Goal: Information Seeking & Learning: Learn about a topic

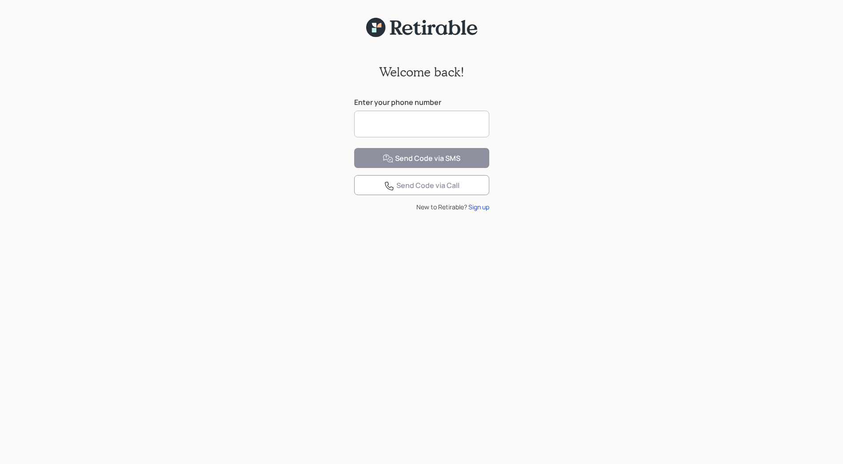
click at [404, 127] on input at bounding box center [421, 124] width 135 height 27
type input "**********"
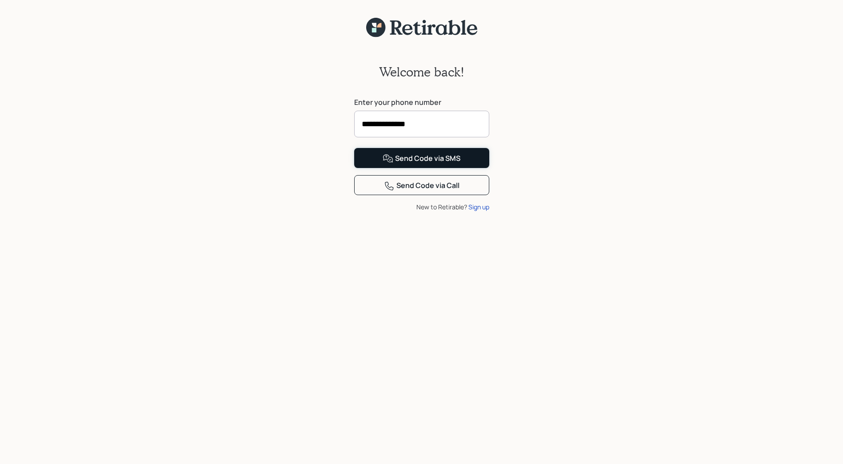
click at [390, 164] on icon at bounding box center [388, 158] width 11 height 11
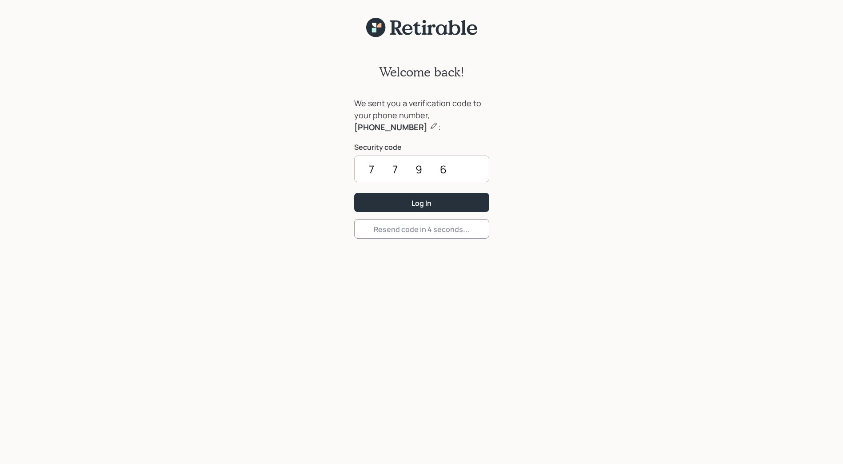
type input "7796"
click at [354, 193] on button "Log In" at bounding box center [421, 202] width 135 height 19
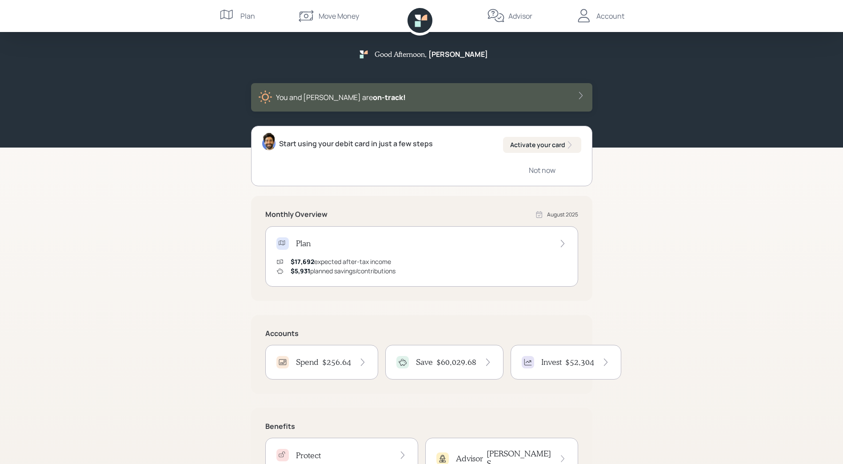
click at [373, 95] on span "on‑track!" at bounding box center [389, 97] width 33 height 10
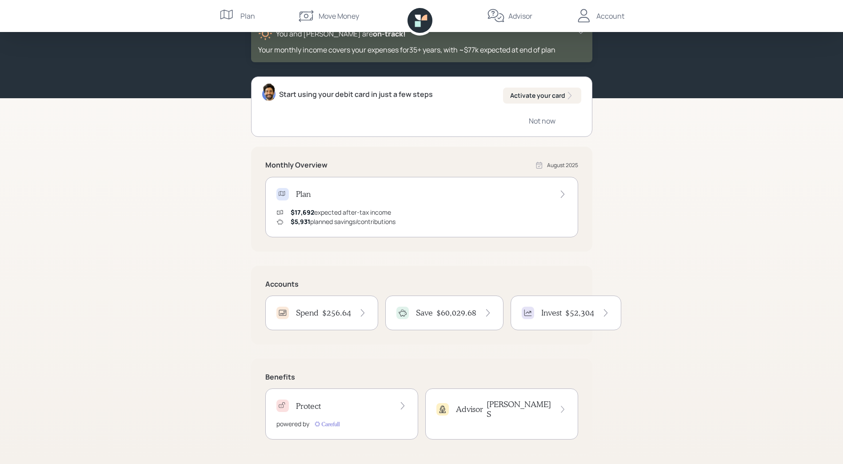
scroll to position [68, 0]
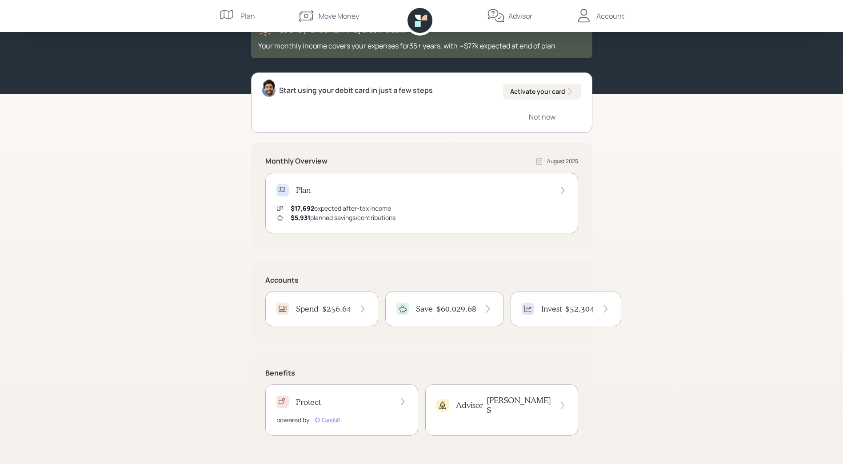
click at [460, 400] on h4 "Advisor" at bounding box center [469, 405] width 27 height 10
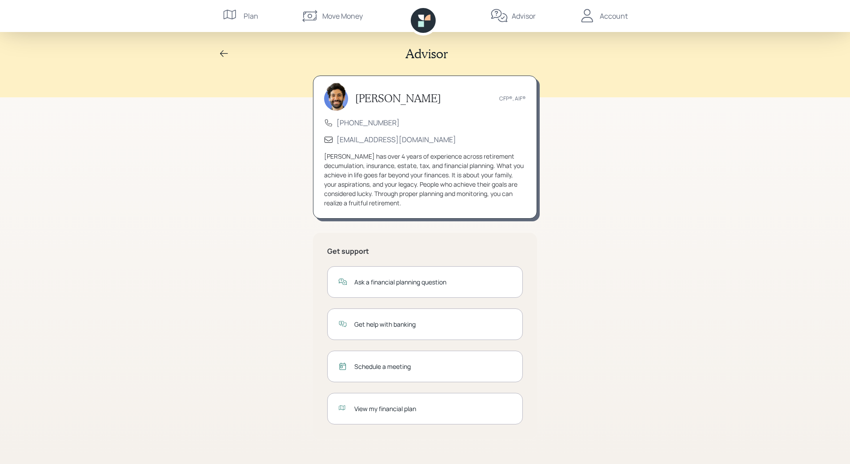
click at [398, 406] on div "View my financial plan" at bounding box center [432, 408] width 157 height 9
click at [225, 51] on icon at bounding box center [224, 53] width 11 height 11
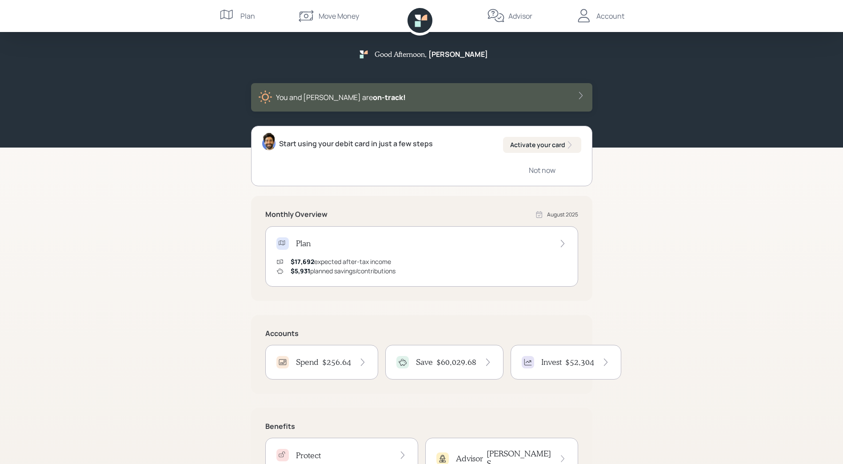
click at [570, 360] on h4 "$52,304" at bounding box center [579, 362] width 29 height 10
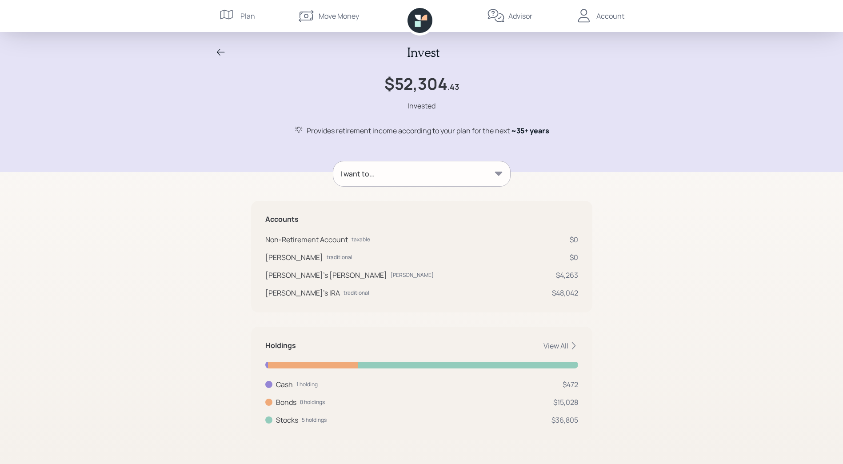
scroll to position [2, 0]
click at [500, 173] on icon at bounding box center [499, 173] width 8 height 4
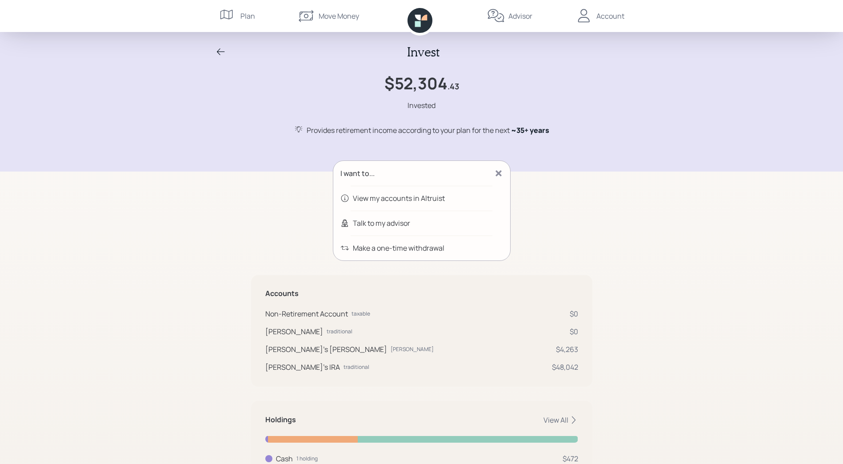
click at [401, 197] on div "View my accounts in Altruist" at bounding box center [399, 198] width 92 height 11
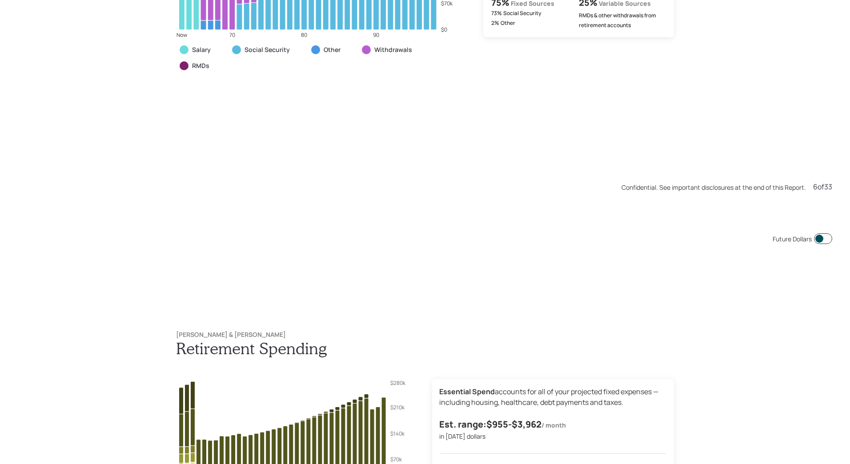
scroll to position [2784, 0]
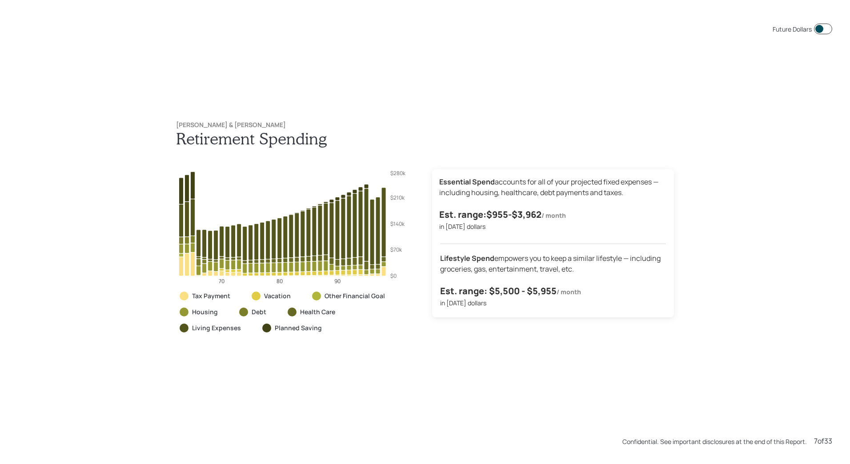
click at [429, 415] on div "Future Dollars [PERSON_NAME] & [PERSON_NAME] Retirement Spending 70 80 90 $0 $7…" at bounding box center [425, 232] width 850 height 464
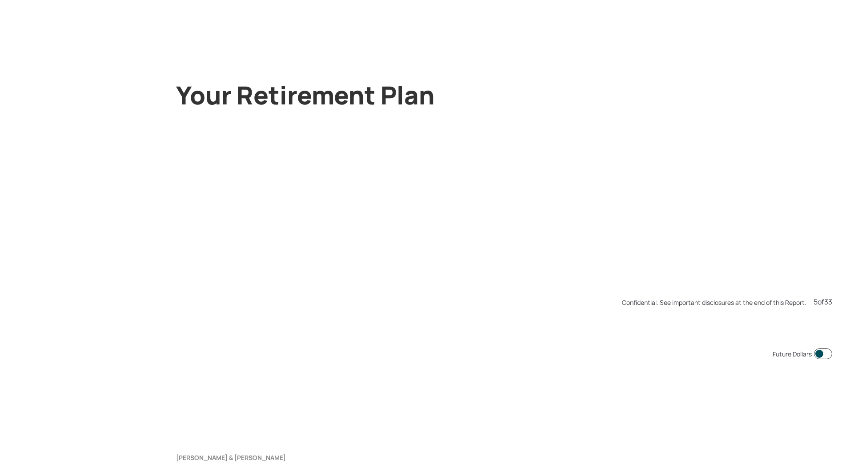
scroll to position [2320, 0]
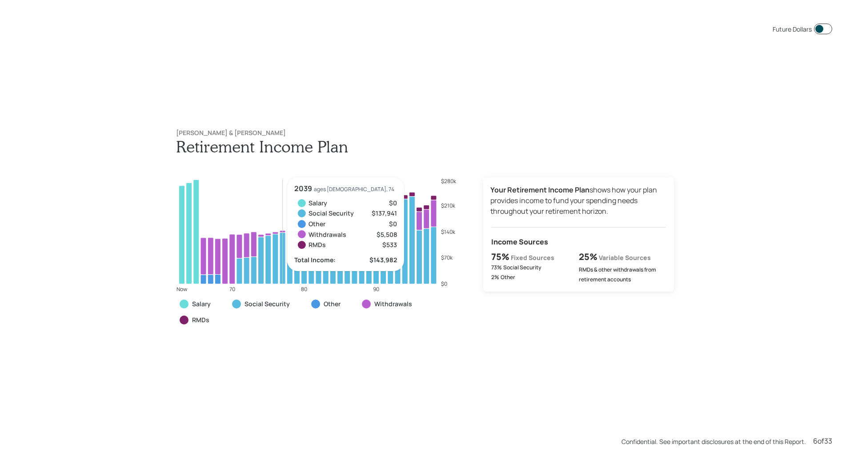
click at [280, 259] on icon at bounding box center [283, 258] width 6 height 52
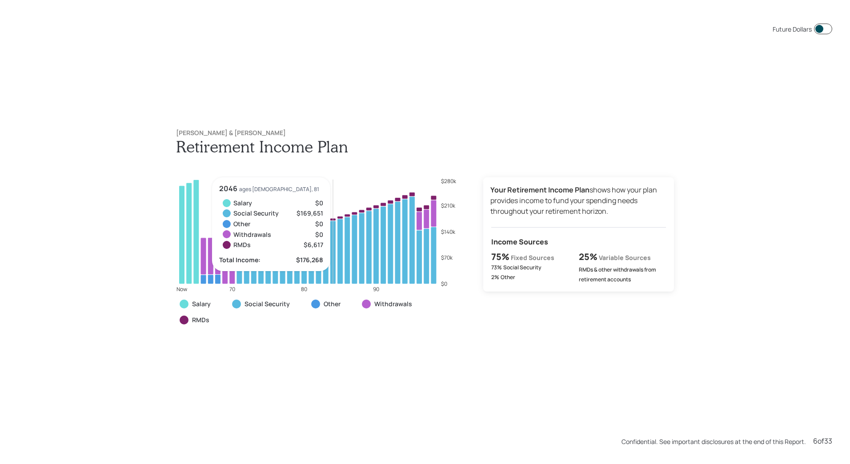
click at [330, 258] on icon at bounding box center [333, 252] width 6 height 63
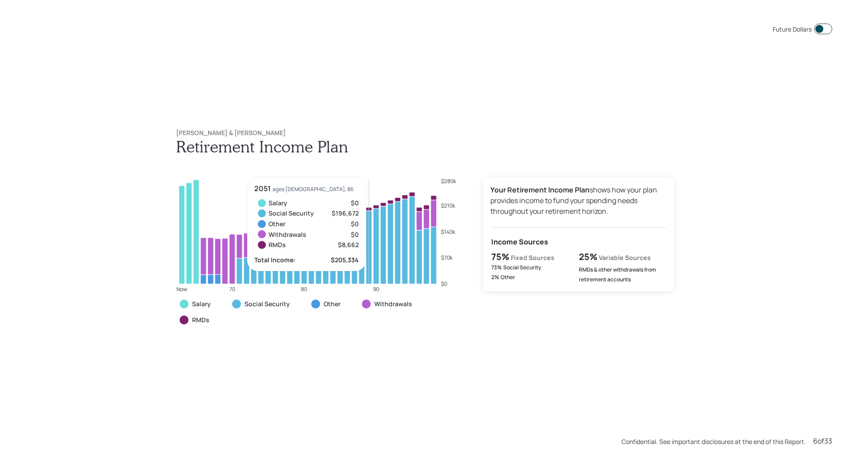
click at [366, 242] on icon at bounding box center [369, 247] width 6 height 73
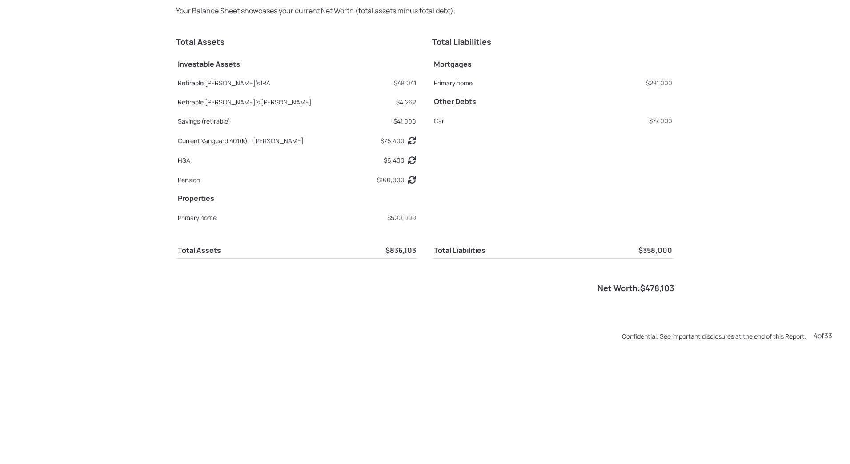
scroll to position [1392, 0]
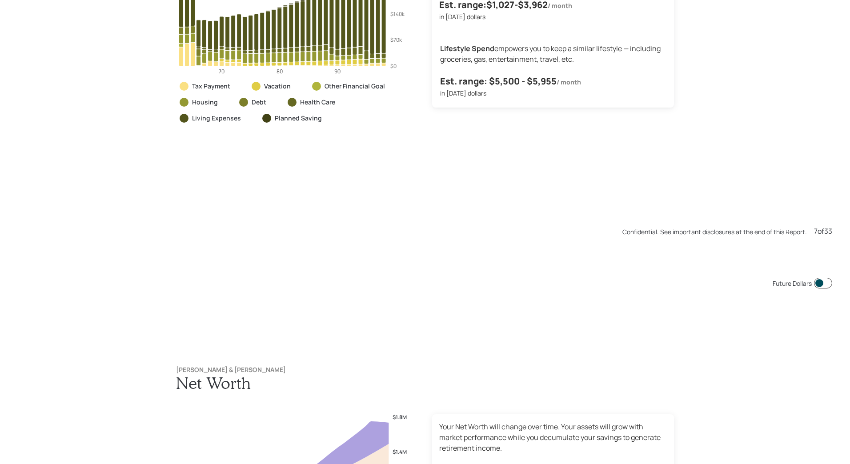
scroll to position [3248, 0]
